Goal: Transaction & Acquisition: Purchase product/service

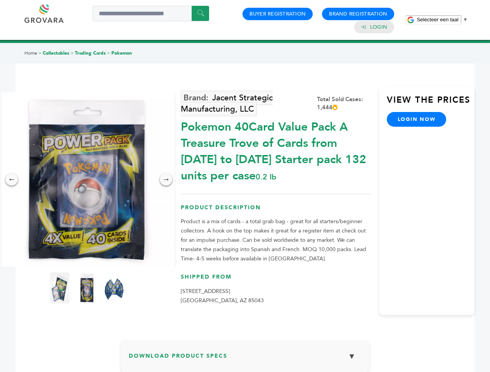
click at [442, 19] on span "Selecteer een taal" at bounding box center [438, 20] width 42 height 6
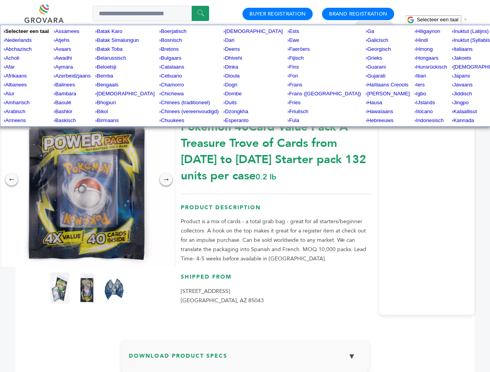
click at [87, 180] on img at bounding box center [87, 179] width 175 height 175
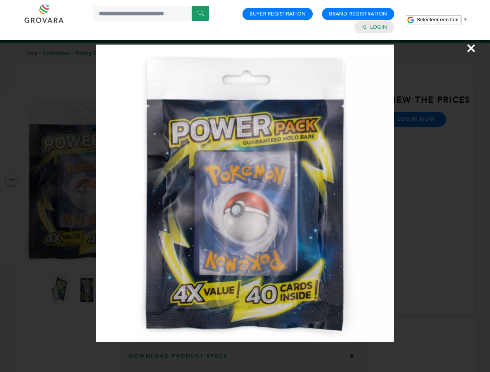
click at [12, 180] on div "×" at bounding box center [245, 186] width 490 height 372
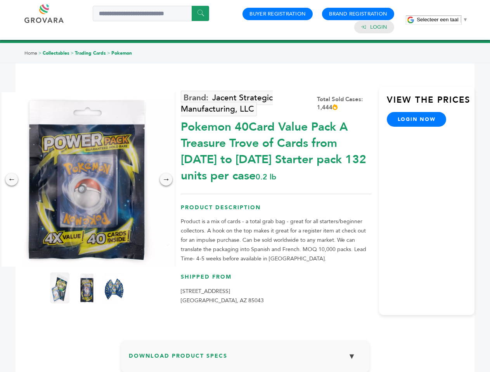
click at [166, 180] on div "→" at bounding box center [166, 179] width 12 height 12
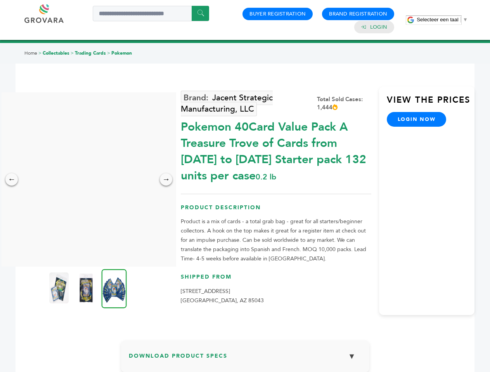
click at [60, 288] on img at bounding box center [58, 288] width 19 height 31
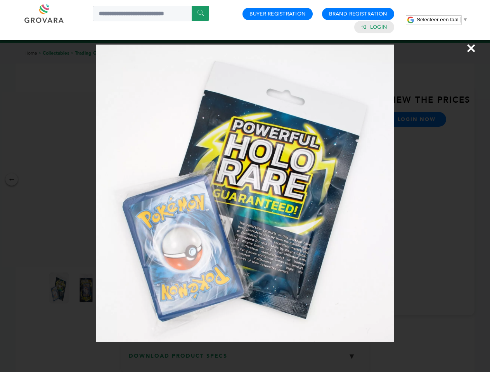
click at [87, 288] on div "×" at bounding box center [245, 186] width 490 height 372
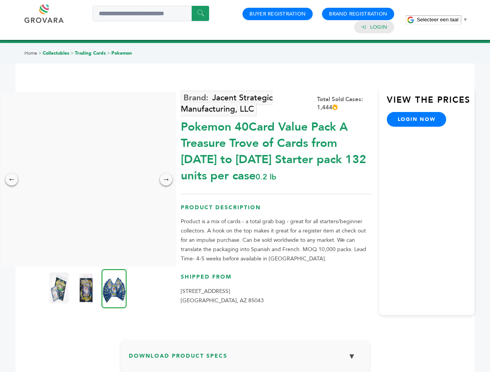
click at [114, 288] on img at bounding box center [114, 288] width 25 height 39
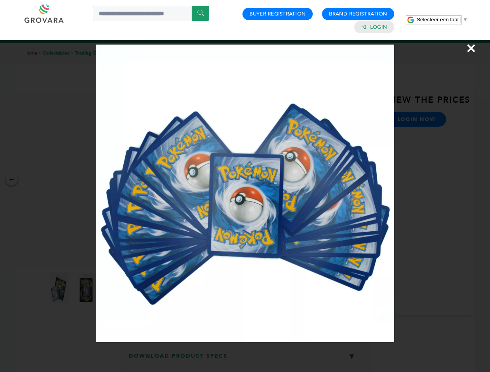
click at [245, 360] on div "×" at bounding box center [245, 186] width 490 height 372
